Goal: Task Accomplishment & Management: Complete application form

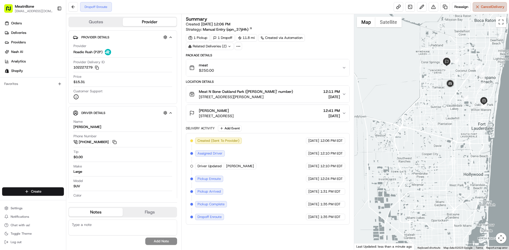
click at [488, 5] on span "Cancel Delivery" at bounding box center [493, 7] width 24 height 5
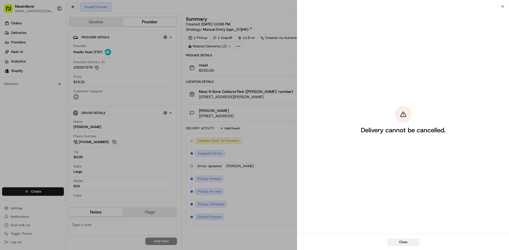
click at [398, 240] on button "Close" at bounding box center [403, 242] width 32 height 7
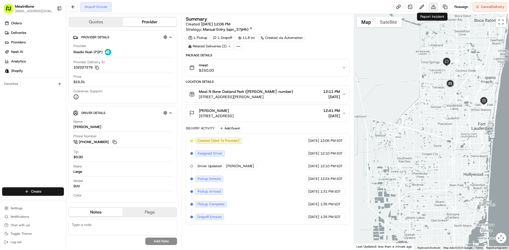
click at [432, 5] on button at bounding box center [433, 7] width 10 height 10
click at [444, 6] on link at bounding box center [445, 7] width 10 height 10
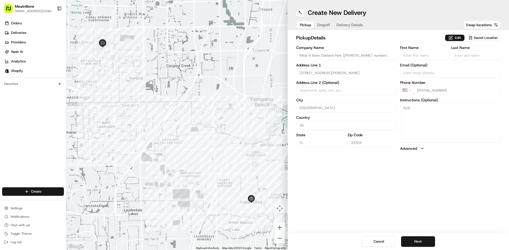
click at [306, 11] on div "Create New Delivery" at bounding box center [398, 12] width 204 height 8
click at [300, 12] on button at bounding box center [300, 12] width 8 height 8
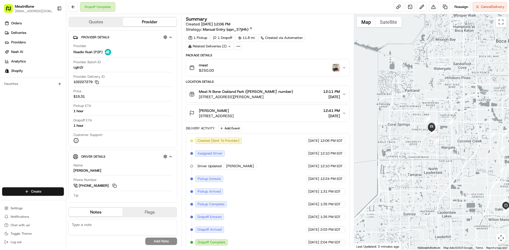
click at [334, 65] on img "button" at bounding box center [335, 67] width 7 height 7
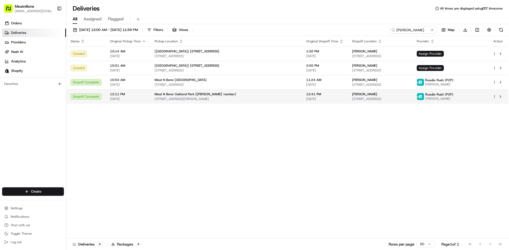
click at [495, 97] on html "MeatnBone [EMAIL_ADDRESS][DOMAIN_NAME] Toggle Sidebar Orders Deliveries Provide…" at bounding box center [254, 125] width 509 height 250
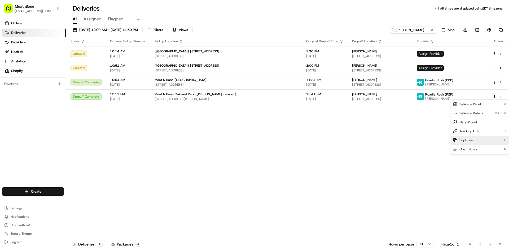
click at [474, 143] on div "Duplicate D" at bounding box center [480, 140] width 58 height 9
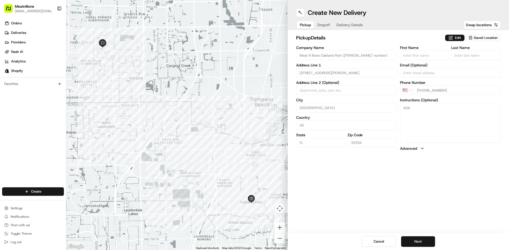
click at [478, 39] on span "Saved Location" at bounding box center [486, 38] width 24 height 5
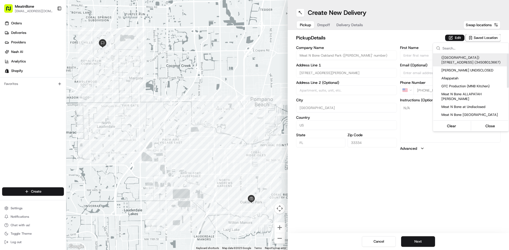
click at [480, 61] on span "(CORAL SPRINGS) 9813 W Sample Rd (34508013667)" at bounding box center [473, 60] width 65 height 10
type input "([GEOGRAPHIC_DATA]) [STREET_ADDRESS]"
type input "9813 W Sample Rd"
type input "Coral Springs"
type input "33065"
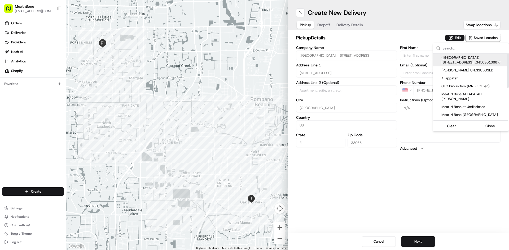
type input "+1 877 448 6328"
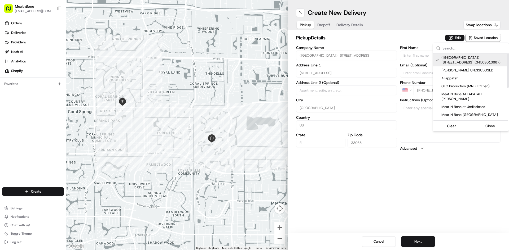
click at [426, 40] on html "MeatnBone tlobracco@meatnbone.com Toggle Sidebar Orders Deliveries Providers Na…" at bounding box center [254, 125] width 509 height 250
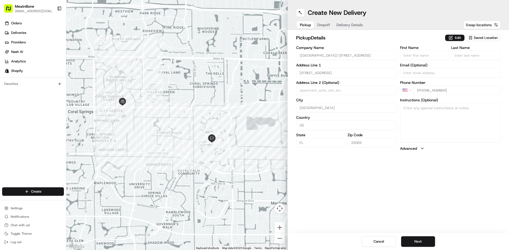
click at [474, 24] on span "Swap locations" at bounding box center [479, 24] width 26 height 5
type input "[PERSON_NAME]"
type input "7600 NW 28th St"
type input "Margate"
type input "33063"
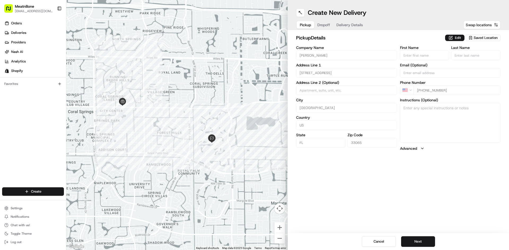
type input "Jodi-Lee"
type input "Wisdom"
type input "+1 954 854 0678"
type textarea "N/A"
click at [456, 34] on div "Edit Saved Location" at bounding box center [472, 37] width 55 height 7
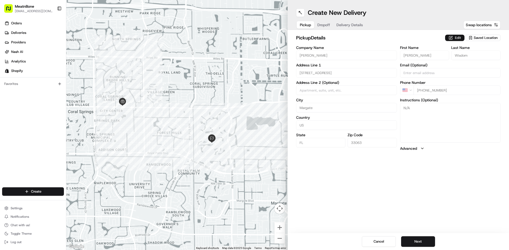
click at [456, 37] on button "Edit" at bounding box center [454, 38] width 19 height 6
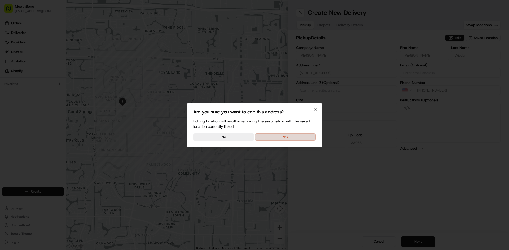
click at [282, 140] on button "Yes" at bounding box center [285, 137] width 61 height 7
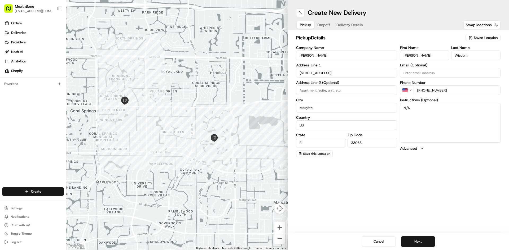
drag, startPoint x: 461, startPoint y: 92, endPoint x: 431, endPoint y: 101, distance: 31.2
click at [431, 101] on div "First Name Jodi-Lee Last Name Wisdom Email (Optional) Phone Number US +1 954 85…" at bounding box center [450, 101] width 101 height 111
type input "+1 954 899 1346"
click at [418, 242] on button "Next" at bounding box center [418, 242] width 34 height 11
click at [308, 28] on button "Pickup" at bounding box center [308, 24] width 23 height 7
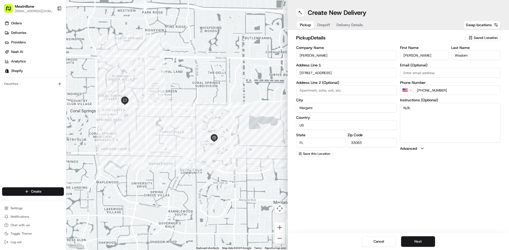
click at [439, 106] on textarea "N/A" at bounding box center [450, 123] width 101 height 40
type textarea "Package in white box at front Door"
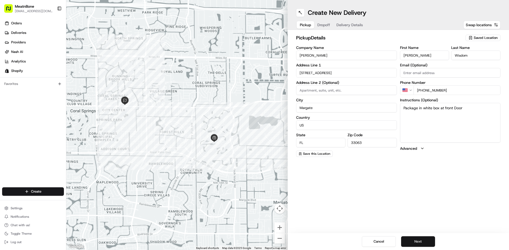
click at [416, 241] on button "Next" at bounding box center [418, 242] width 34 height 11
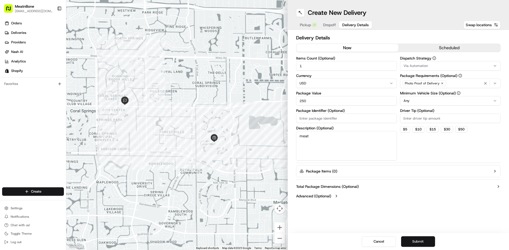
click at [416, 241] on button "Submit" at bounding box center [418, 242] width 34 height 11
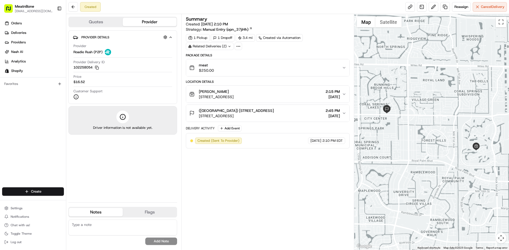
click at [233, 89] on div "[PERSON_NAME]" at bounding box center [216, 91] width 35 height 5
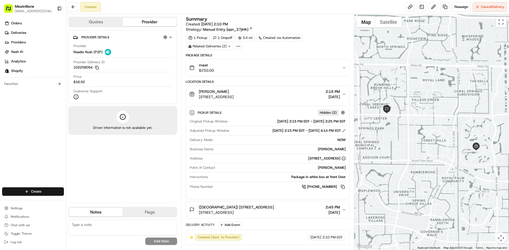
click at [233, 89] on div "[PERSON_NAME]" at bounding box center [216, 91] width 35 height 5
